Goal: Task Accomplishment & Management: Complete application form

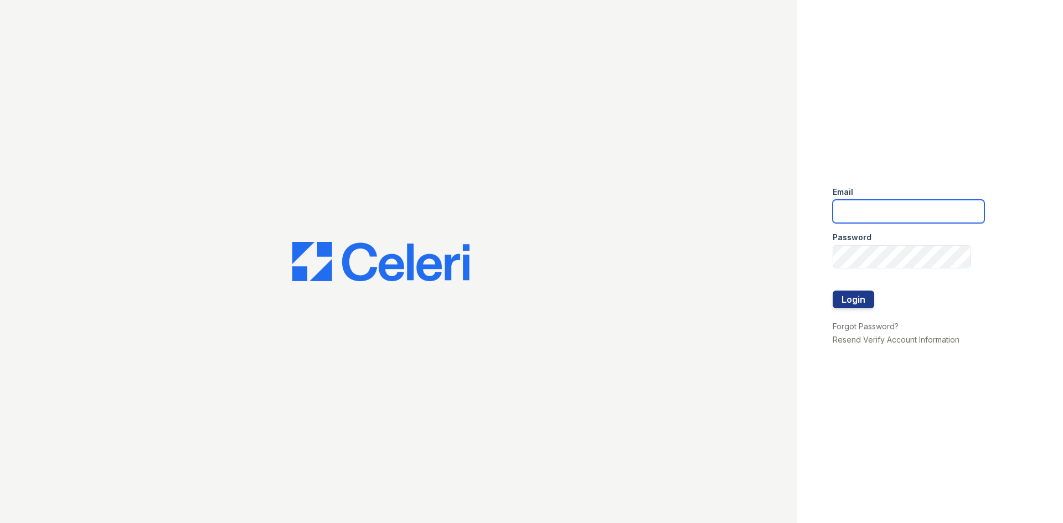
click at [906, 212] on input "email" at bounding box center [909, 211] width 152 height 23
type input "[EMAIL_ADDRESS][DOMAIN_NAME]"
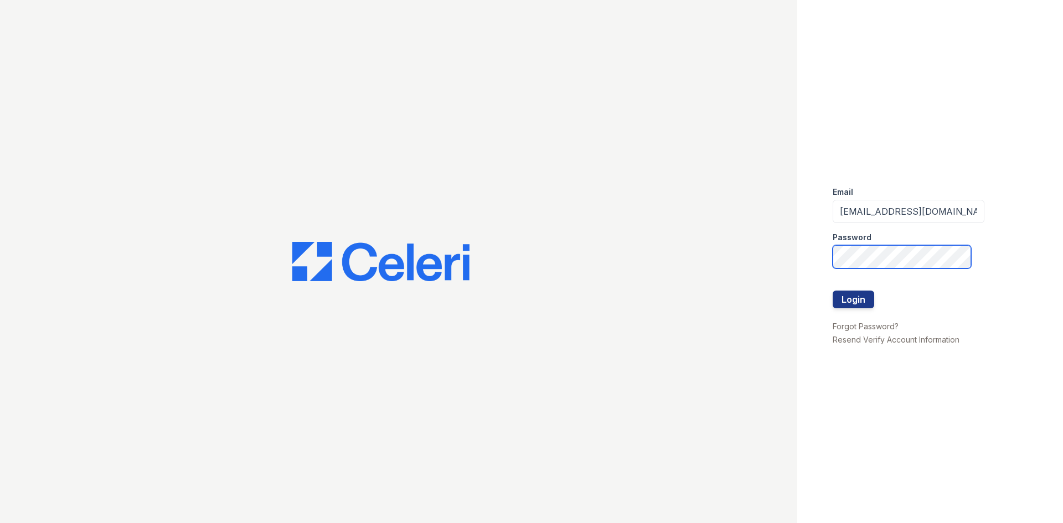
click at [833, 291] on button "Login" at bounding box center [854, 300] width 42 height 18
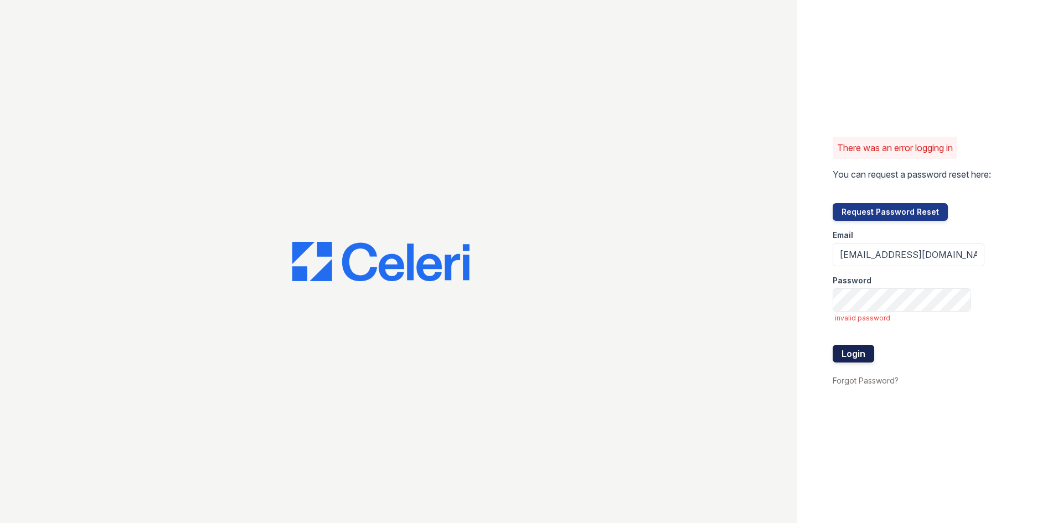
click at [854, 351] on button "Login" at bounding box center [854, 354] width 42 height 18
click at [833, 345] on button "Login" at bounding box center [854, 354] width 42 height 18
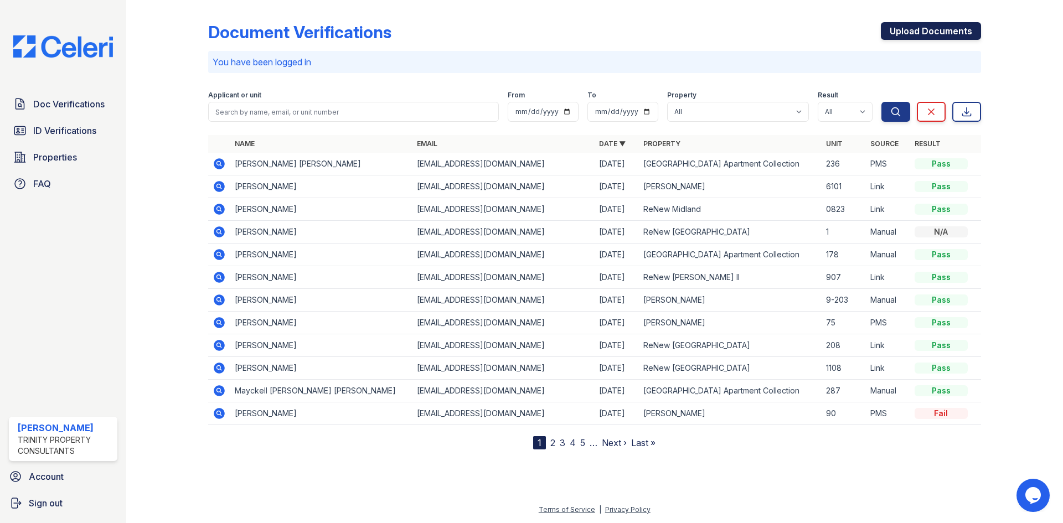
click at [902, 30] on link "Upload Documents" at bounding box center [931, 31] width 100 height 18
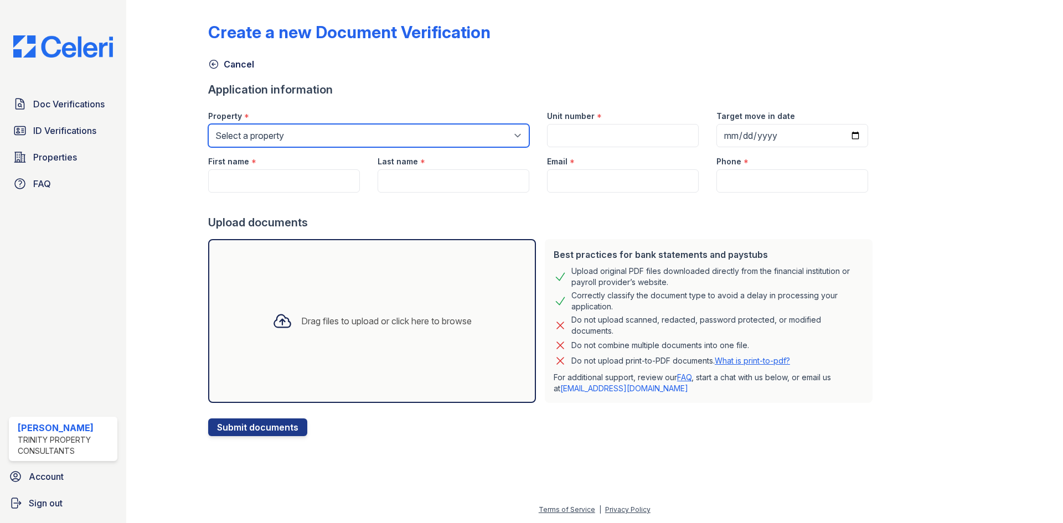
click at [286, 126] on select "Select a property Alturas Andrews Alturas Eleventh Alturas Penbrook ReNew Andre…" at bounding box center [368, 135] width 321 height 23
select select "75"
click at [208, 124] on select "Select a property Alturas Andrews Alturas Eleventh Alturas Penbrook ReNew Andre…" at bounding box center [368, 135] width 321 height 23
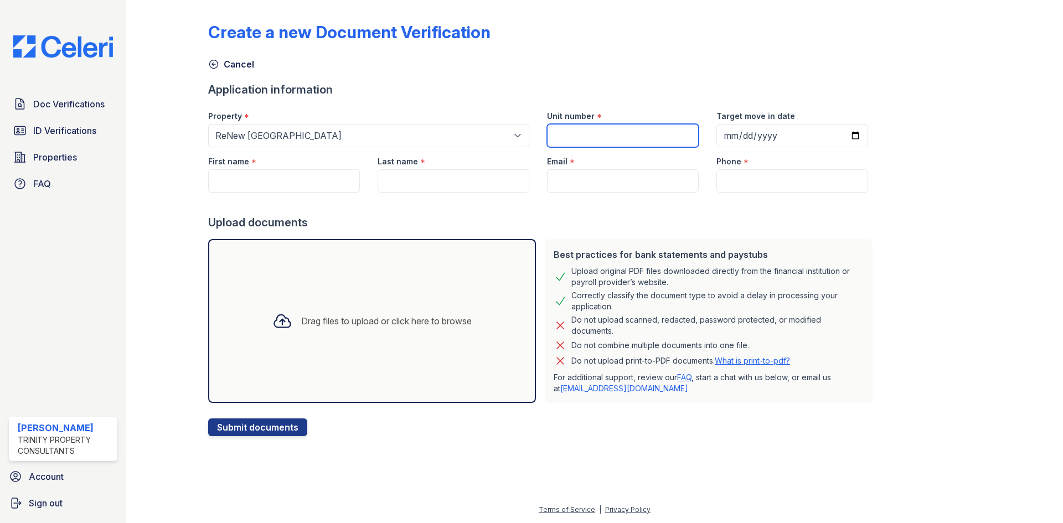
click at [580, 135] on input "Unit number" at bounding box center [623, 135] width 152 height 23
click at [654, 135] on input "Unit number" at bounding box center [623, 135] width 152 height 23
type input "1107"
click at [717, 128] on input "Target move in date" at bounding box center [793, 135] width 152 height 23
type input "2025-08-29"
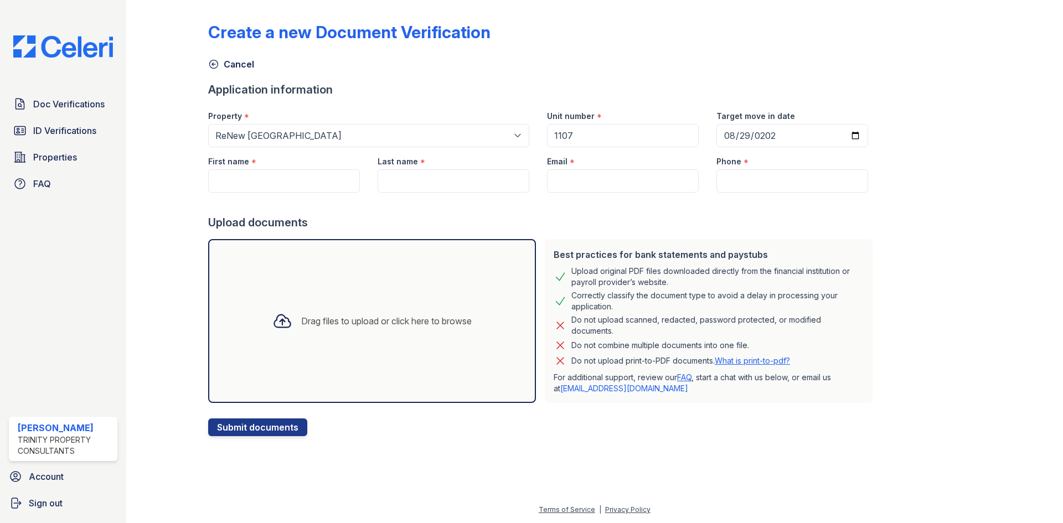
click at [263, 160] on div "First name *" at bounding box center [284, 158] width 152 height 22
drag, startPoint x: 271, startPoint y: 172, endPoint x: 278, endPoint y: 178, distance: 9.0
click at [272, 172] on input "First name" at bounding box center [284, 180] width 152 height 23
type input "[PERSON_NAME]"
click at [456, 184] on input "Rodriguez" at bounding box center [454, 180] width 152 height 23
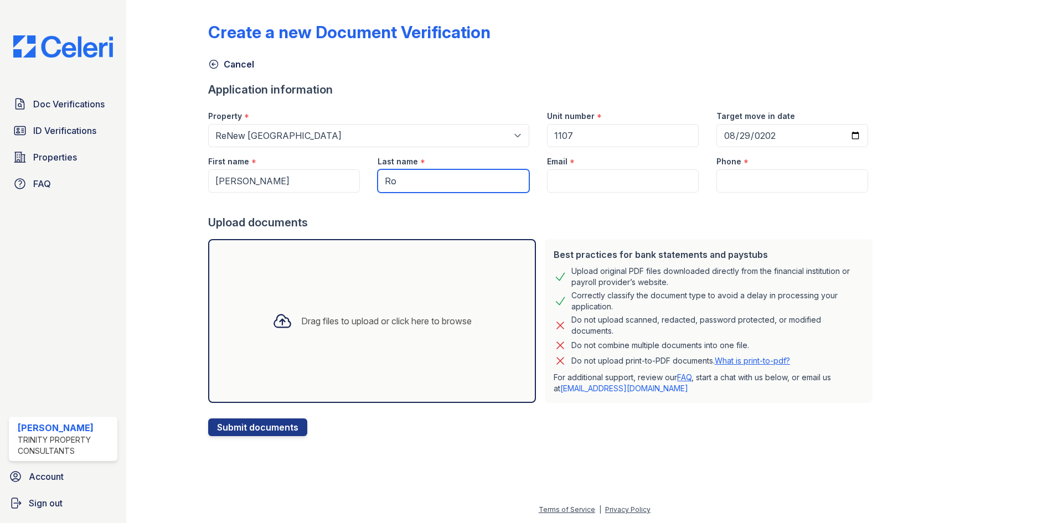
type input "R"
click at [452, 189] on input "Last name" at bounding box center [454, 180] width 152 height 23
type input "[PERSON_NAME]"
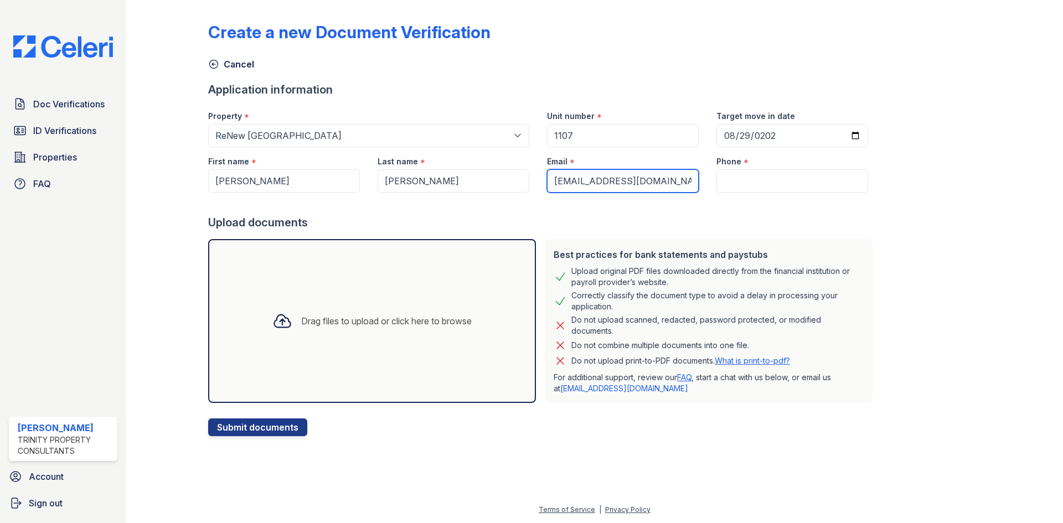
type input "[EMAIL_ADDRESS][DOMAIN_NAME]"
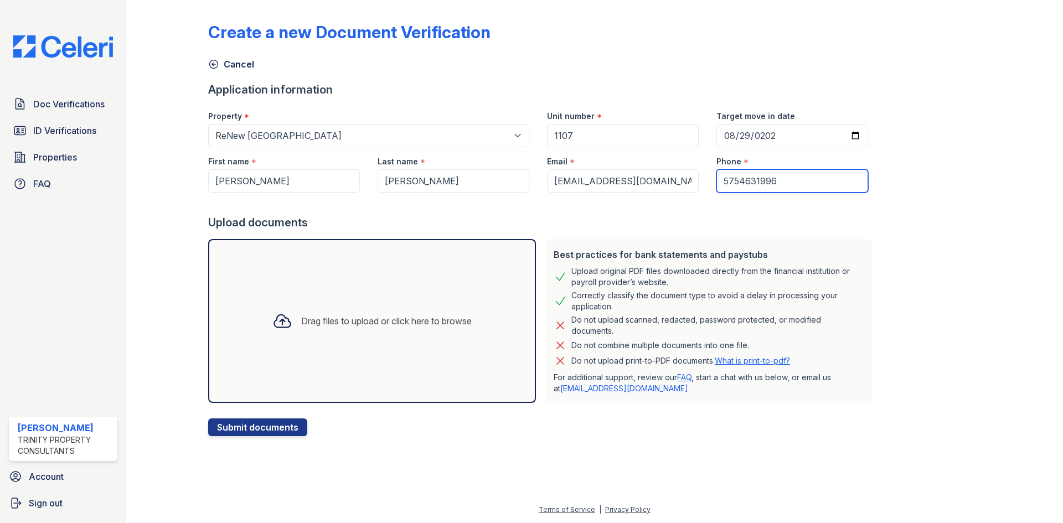
type input "5754631996"
click at [208, 419] on button "Submit documents" at bounding box center [257, 428] width 99 height 18
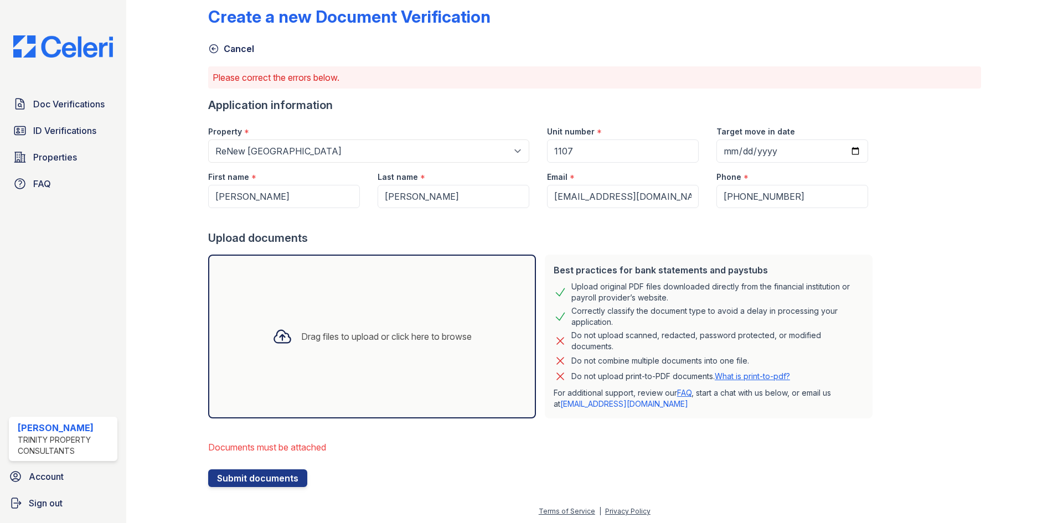
scroll to position [17, 0]
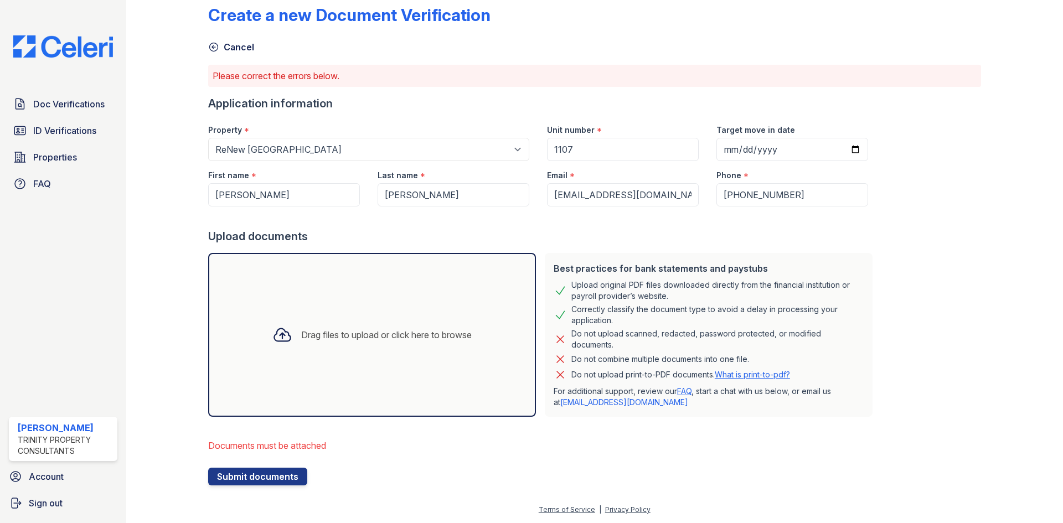
click at [415, 295] on div "Drag files to upload or click here to browse" at bounding box center [372, 335] width 328 height 164
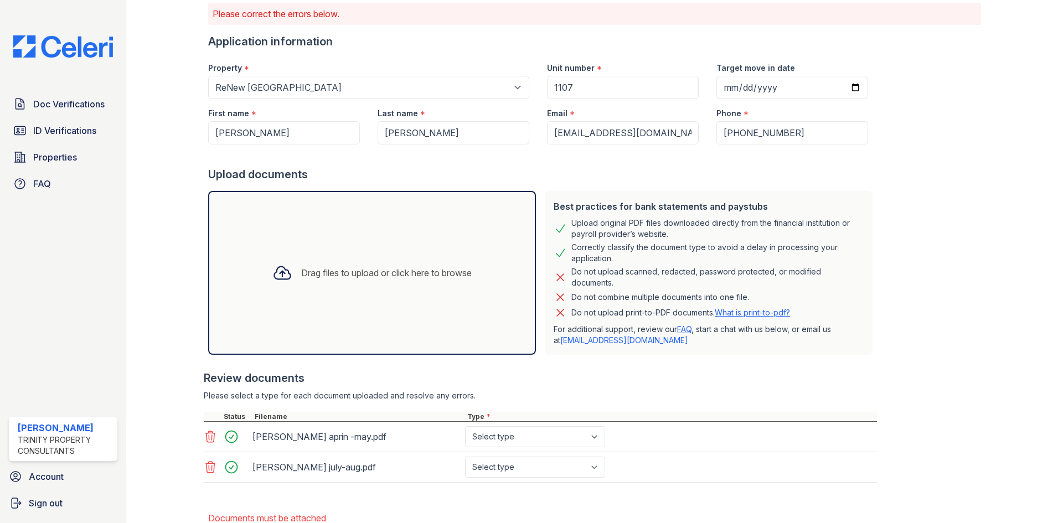
scroll to position [145, 0]
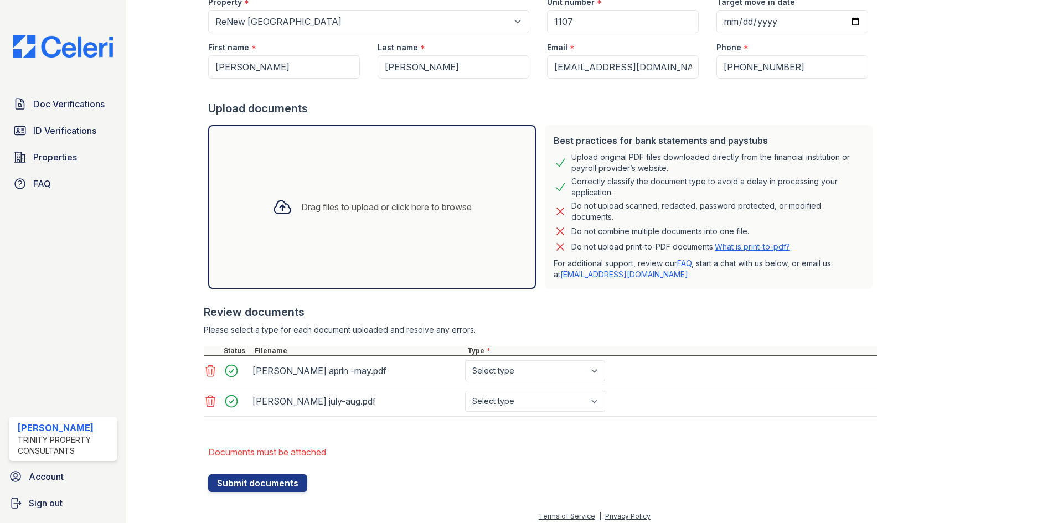
click at [330, 199] on div "Drag files to upload or click here to browse" at bounding box center [372, 207] width 217 height 38
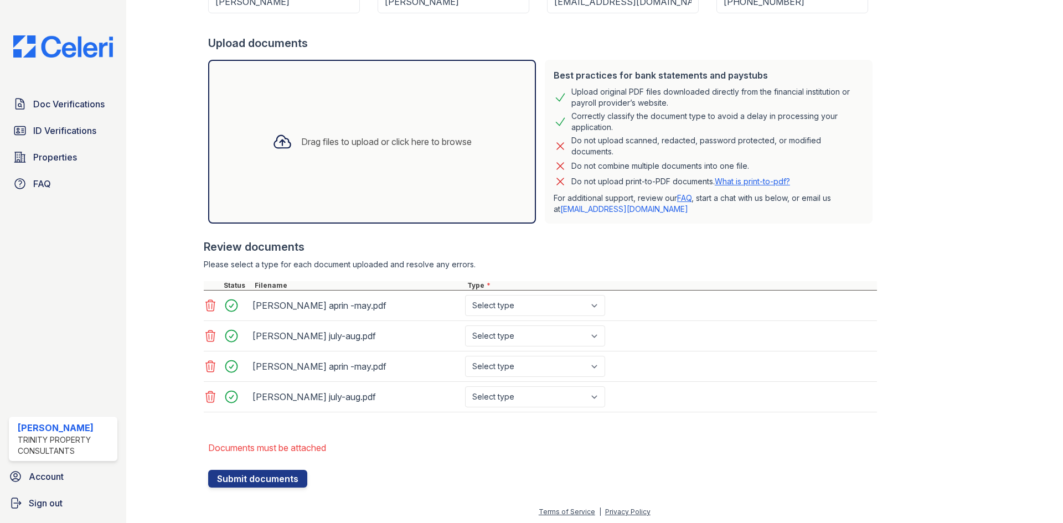
scroll to position [213, 0]
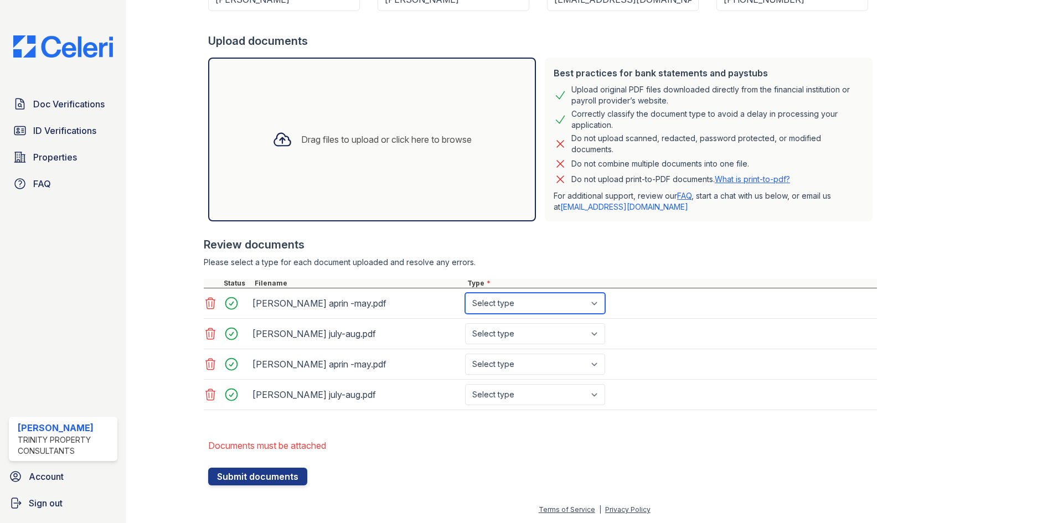
click at [560, 310] on select "Select type Paystub Bank Statement Offer Letter Tax Documents Benefit Award Let…" at bounding box center [535, 303] width 140 height 21
select select "bank_statement"
click at [465, 293] on select "Select type Paystub Bank Statement Offer Letter Tax Documents Benefit Award Let…" at bounding box center [535, 303] width 140 height 21
click at [530, 333] on select "Select type Paystub Bank Statement Offer Letter Tax Documents Benefit Award Let…" at bounding box center [535, 333] width 140 height 21
select select "bank_statement"
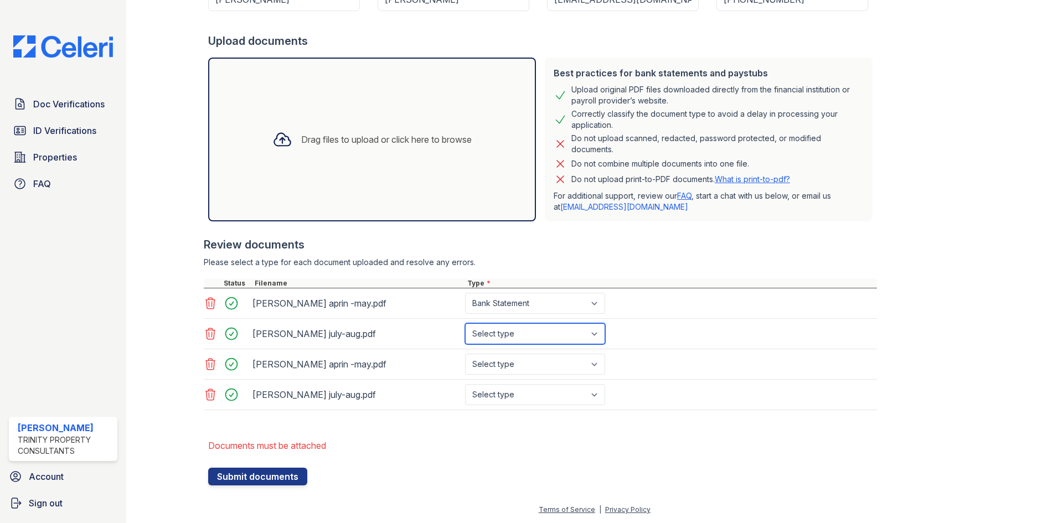
click at [465, 323] on select "Select type Paystub Bank Statement Offer Letter Tax Documents Benefit Award Let…" at bounding box center [535, 333] width 140 height 21
click at [522, 339] on select "Select type Paystub Bank Statement Offer Letter Tax Documents Benefit Award Let…" at bounding box center [535, 333] width 140 height 21
click at [465, 323] on select "Select type Paystub Bank Statement Offer Letter Tax Documents Benefit Award Let…" at bounding box center [535, 333] width 140 height 21
click at [527, 373] on select "Select type Paystub Bank Statement Offer Letter Tax Documents Benefit Award Let…" at bounding box center [535, 364] width 140 height 21
select select "bank_statement"
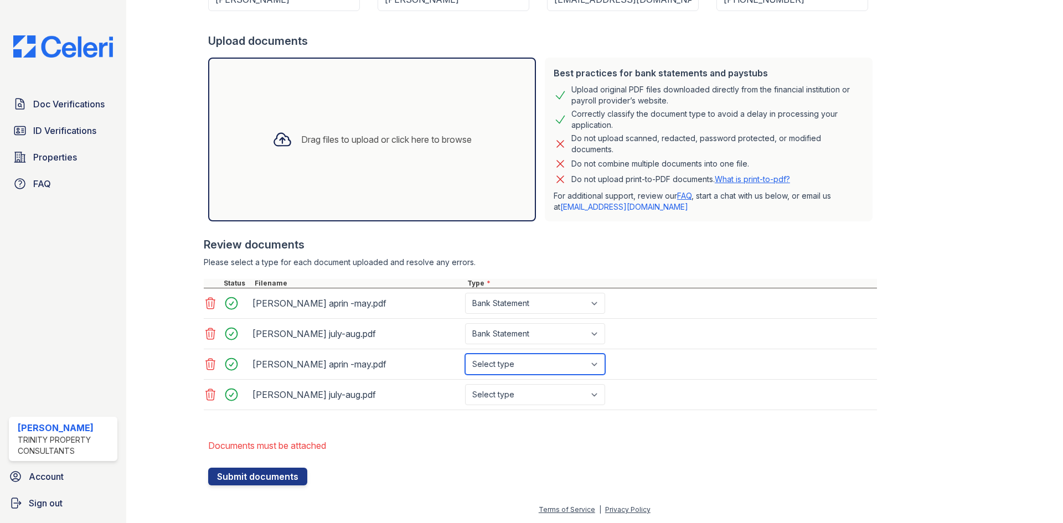
click at [465, 354] on select "Select type Paystub Bank Statement Offer Letter Tax Documents Benefit Award Let…" at bounding box center [535, 364] width 140 height 21
click at [517, 393] on select "Select type Paystub Bank Statement Offer Letter Tax Documents Benefit Award Let…" at bounding box center [535, 394] width 140 height 21
select select "bank_statement"
click at [465, 384] on select "Select type Paystub Bank Statement Offer Letter Tax Documents Benefit Award Let…" at bounding box center [535, 394] width 140 height 21
click at [236, 485] on button "Submit documents" at bounding box center [257, 477] width 99 height 18
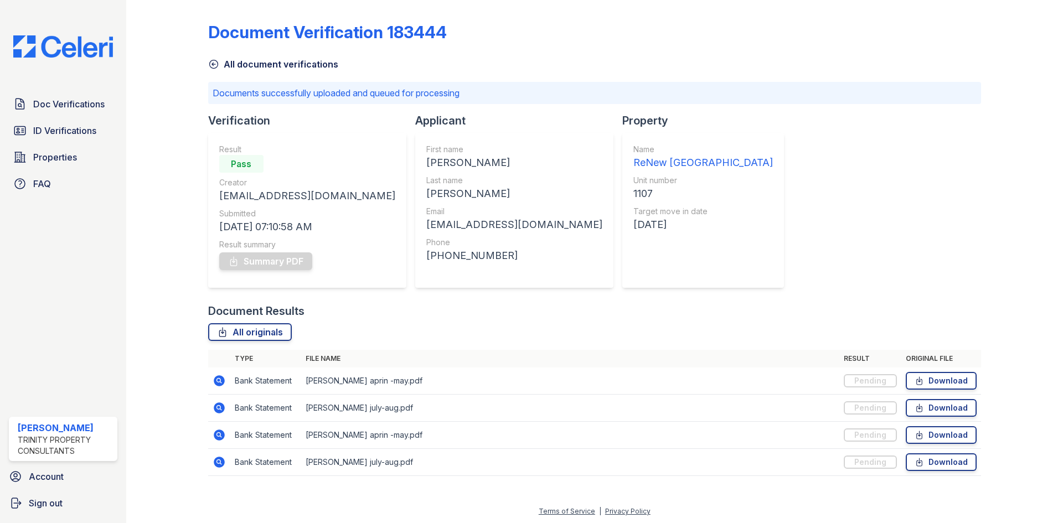
drag, startPoint x: 222, startPoint y: 461, endPoint x: 262, endPoint y: 447, distance: 42.9
click at [222, 461] on icon at bounding box center [219, 462] width 11 height 11
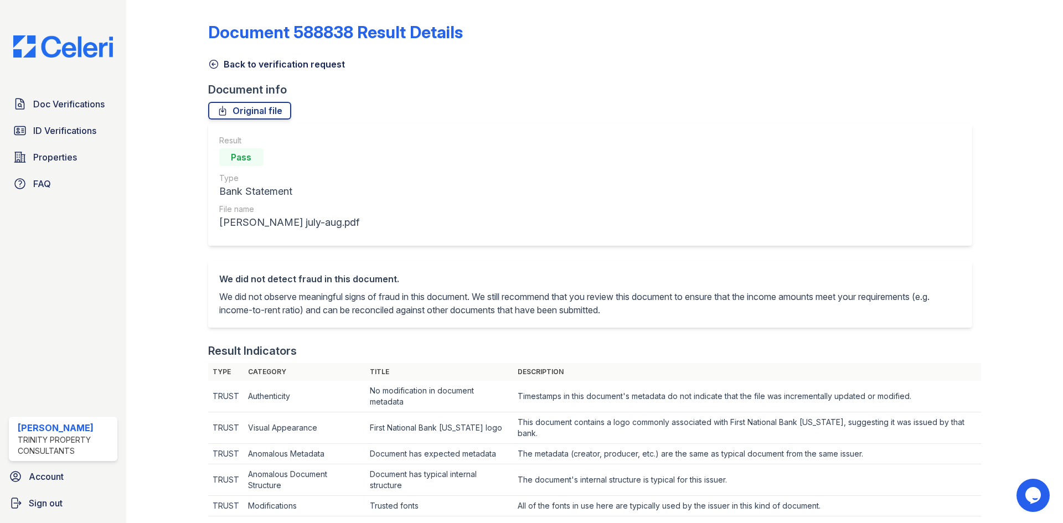
drag, startPoint x: 209, startPoint y: 63, endPoint x: 264, endPoint y: 63, distance: 55.4
click at [209, 63] on icon at bounding box center [213, 64] width 8 height 8
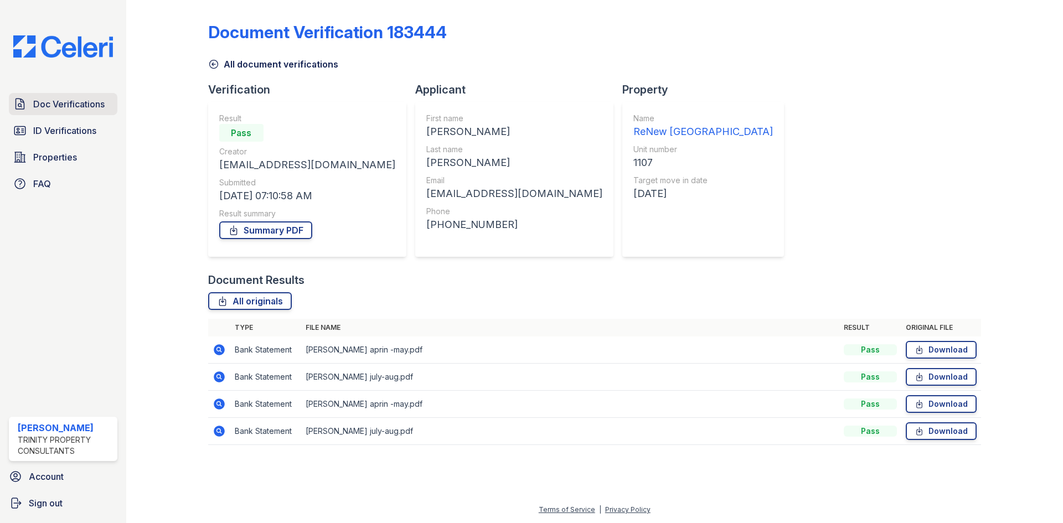
drag, startPoint x: 76, startPoint y: 99, endPoint x: 80, endPoint y: 105, distance: 7.7
click at [76, 99] on span "Doc Verifications" at bounding box center [68, 103] width 71 height 13
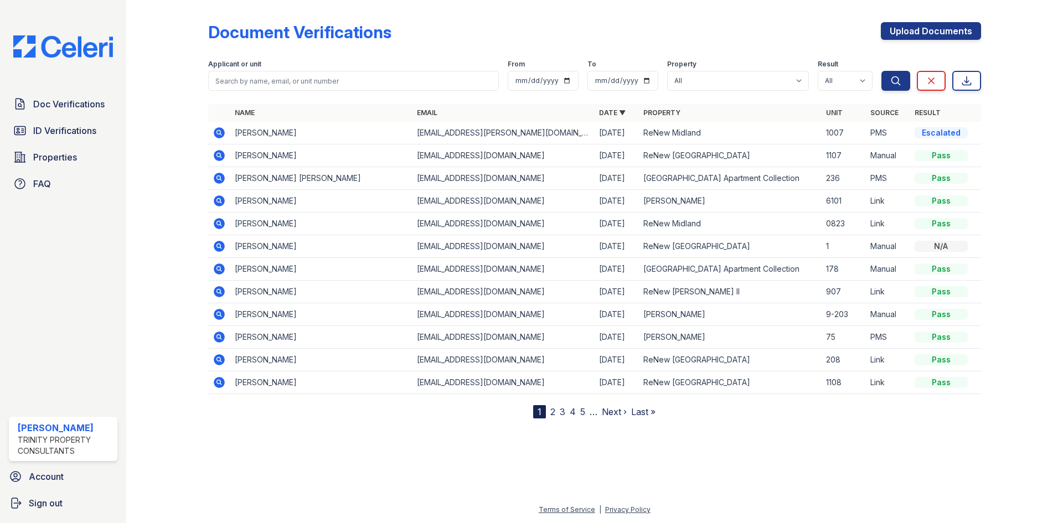
click at [232, 160] on td "[PERSON_NAME]" at bounding box center [321, 156] width 182 height 23
click at [224, 161] on icon at bounding box center [219, 155] width 13 height 13
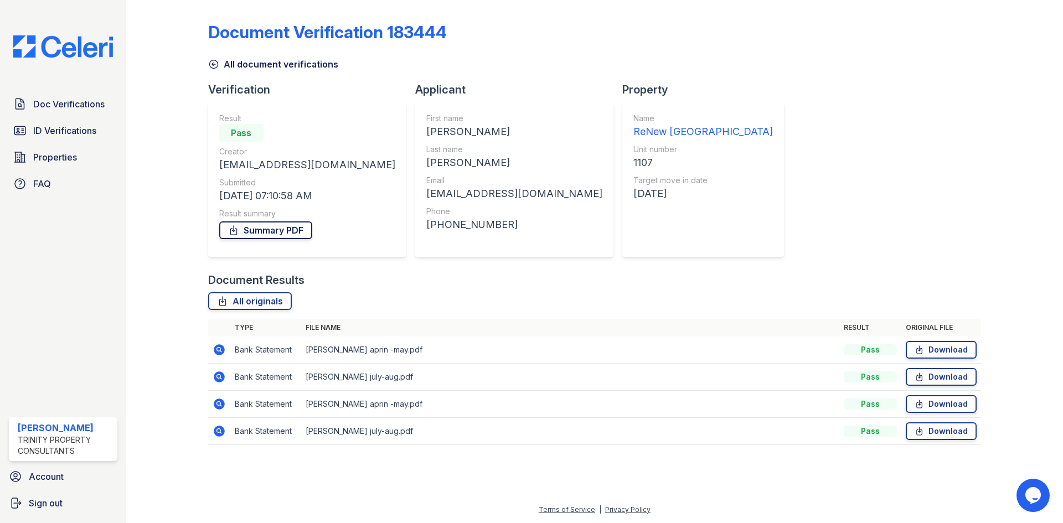
click at [287, 234] on link "Summary PDF" at bounding box center [265, 231] width 93 height 18
click at [58, 106] on span "Doc Verifications" at bounding box center [68, 103] width 71 height 13
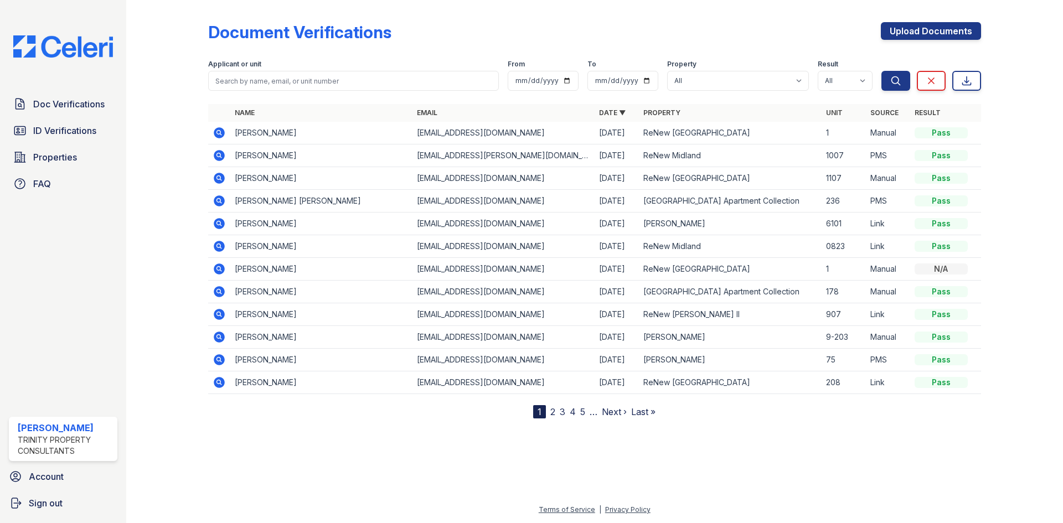
click at [221, 133] on icon at bounding box center [219, 132] width 11 height 11
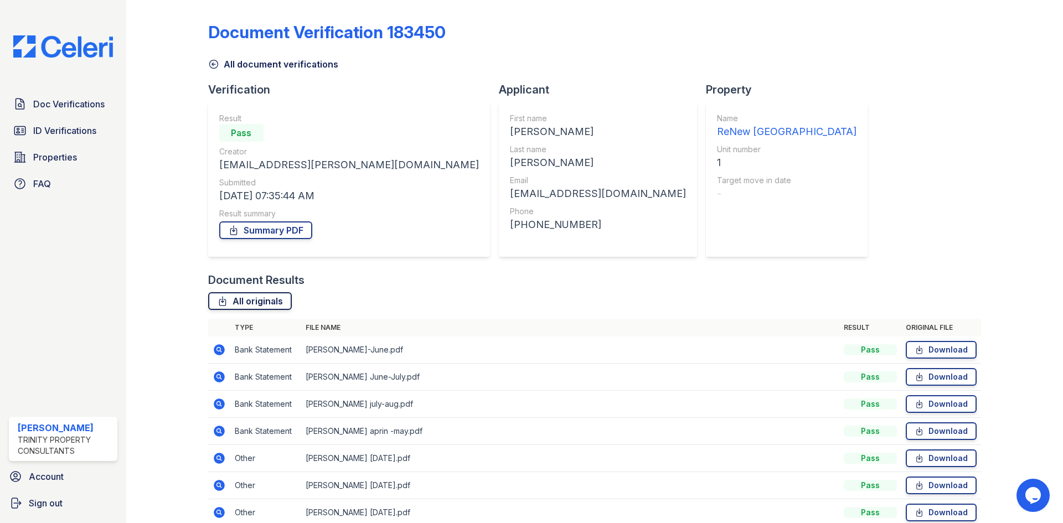
click at [276, 300] on link "All originals" at bounding box center [250, 301] width 84 height 18
click at [297, 242] on div "Result Pass Creator darija.dedic@esusu.org Submitted 08/27/25 07:35:44 AM Resul…" at bounding box center [349, 179] width 260 height 133
click at [297, 233] on link "Summary PDF" at bounding box center [265, 231] width 93 height 18
click at [101, 105] on span "Doc Verifications" at bounding box center [68, 103] width 71 height 13
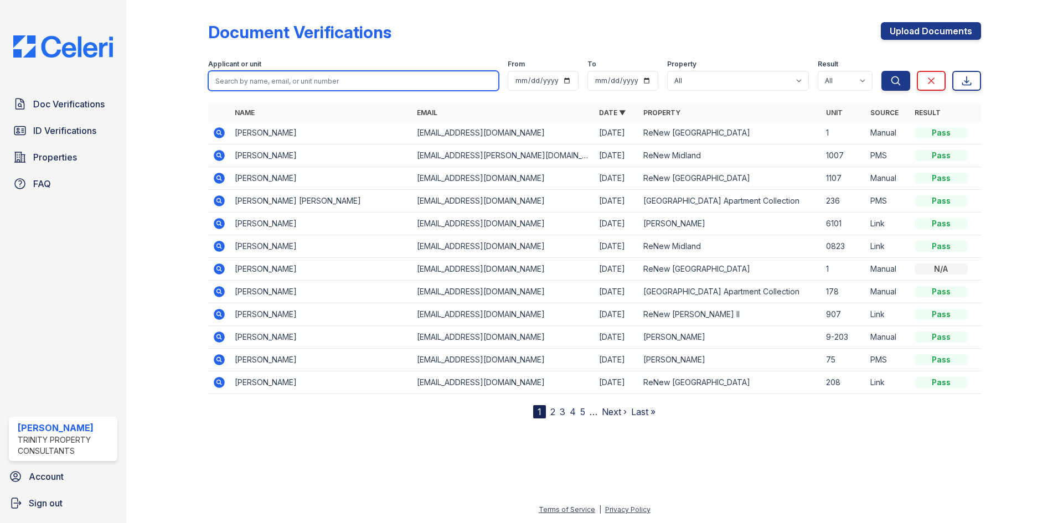
click at [263, 78] on input "search" at bounding box center [353, 81] width 291 height 20
type input "juan d"
click at [882, 71] on button "Search" at bounding box center [896, 81] width 29 height 20
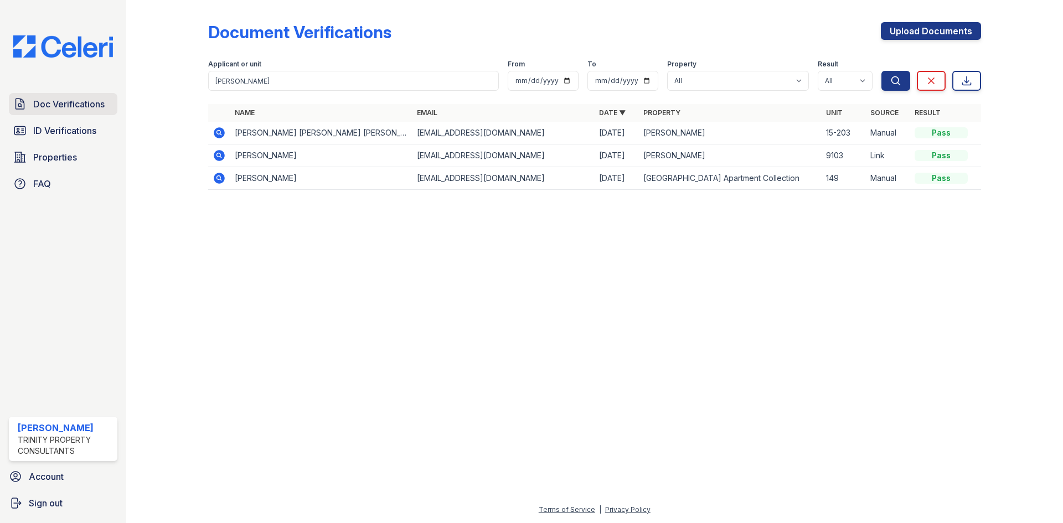
click at [83, 107] on span "Doc Verifications" at bounding box center [68, 103] width 71 height 13
